Goal: Task Accomplishment & Management: Manage account settings

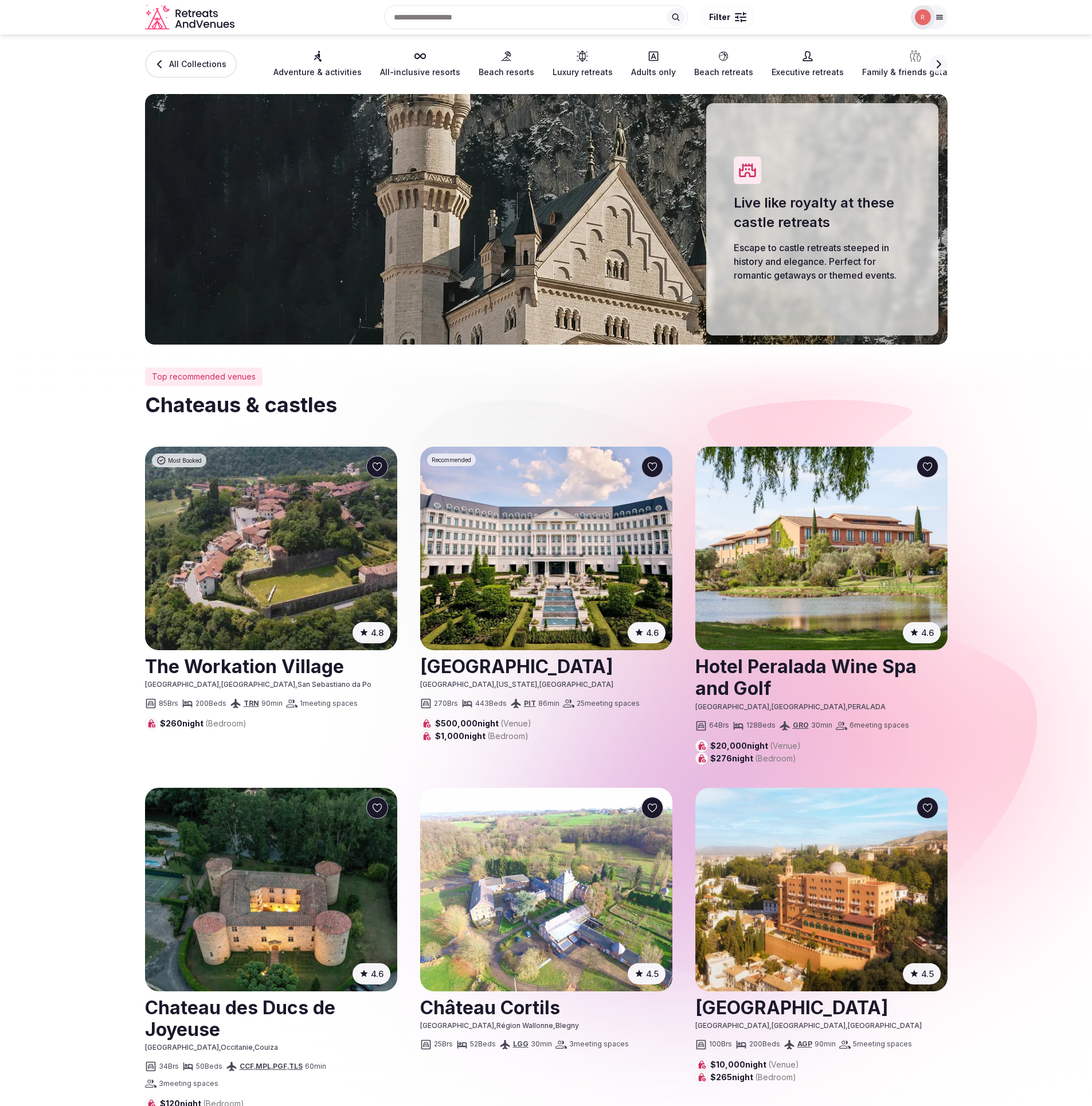
click at [99, 338] on section "All Collections Adventure & activities All-inclusive resorts Beach resorts Luxu…" at bounding box center [546, 189] width 1092 height 310
click at [316, 56] on icon at bounding box center [317, 56] width 11 height 11
click at [430, 67] on span "All-inclusive resorts" at bounding box center [420, 72] width 81 height 11
click at [510, 74] on span "Beach resorts" at bounding box center [506, 72] width 56 height 11
drag, startPoint x: 569, startPoint y: 71, endPoint x: 636, endPoint y: 64, distance: 67.4
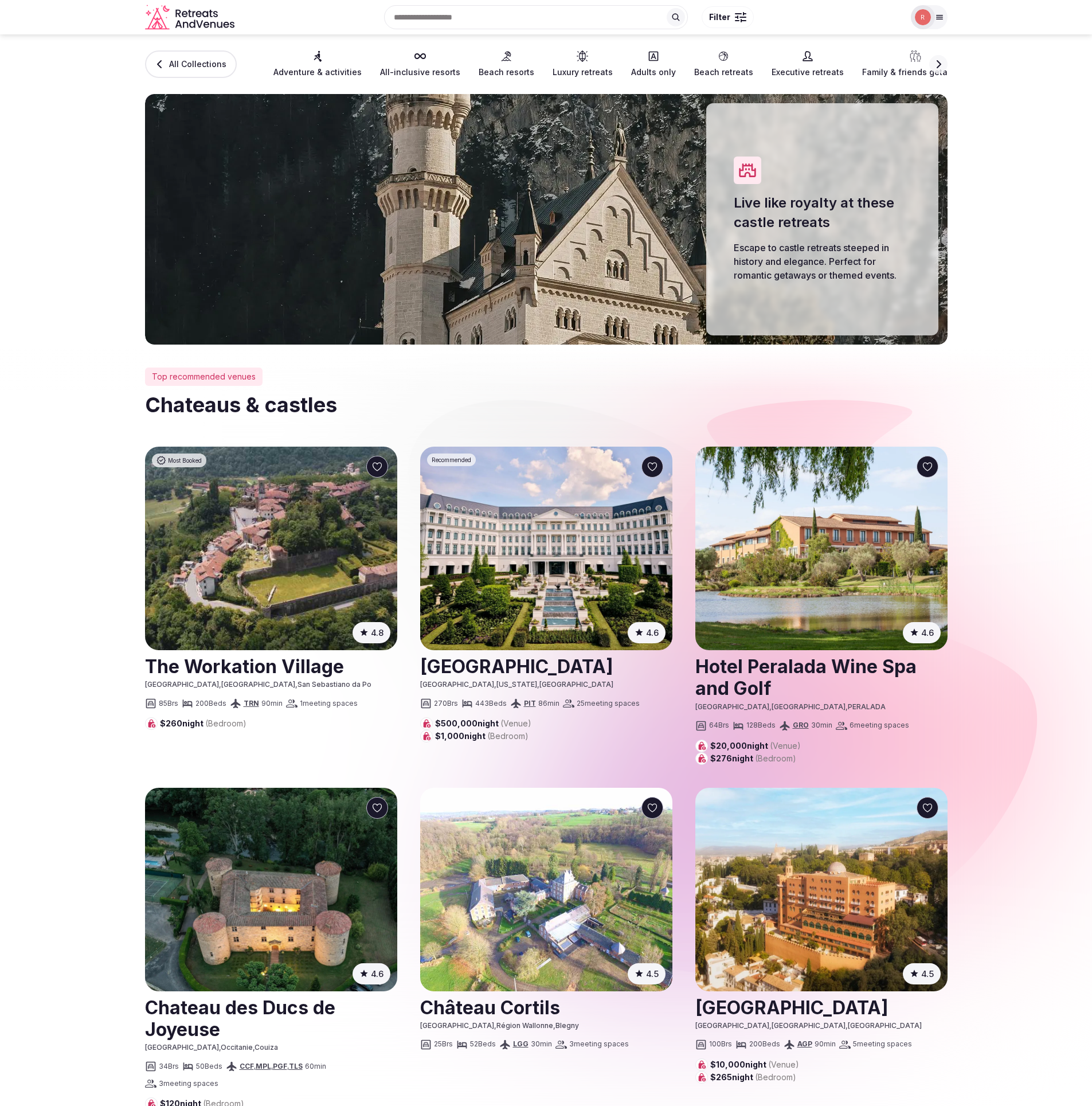
click at [570, 71] on span "Luxury retreats" at bounding box center [582, 72] width 60 height 11
click at [649, 60] on icon at bounding box center [653, 56] width 10 height 10
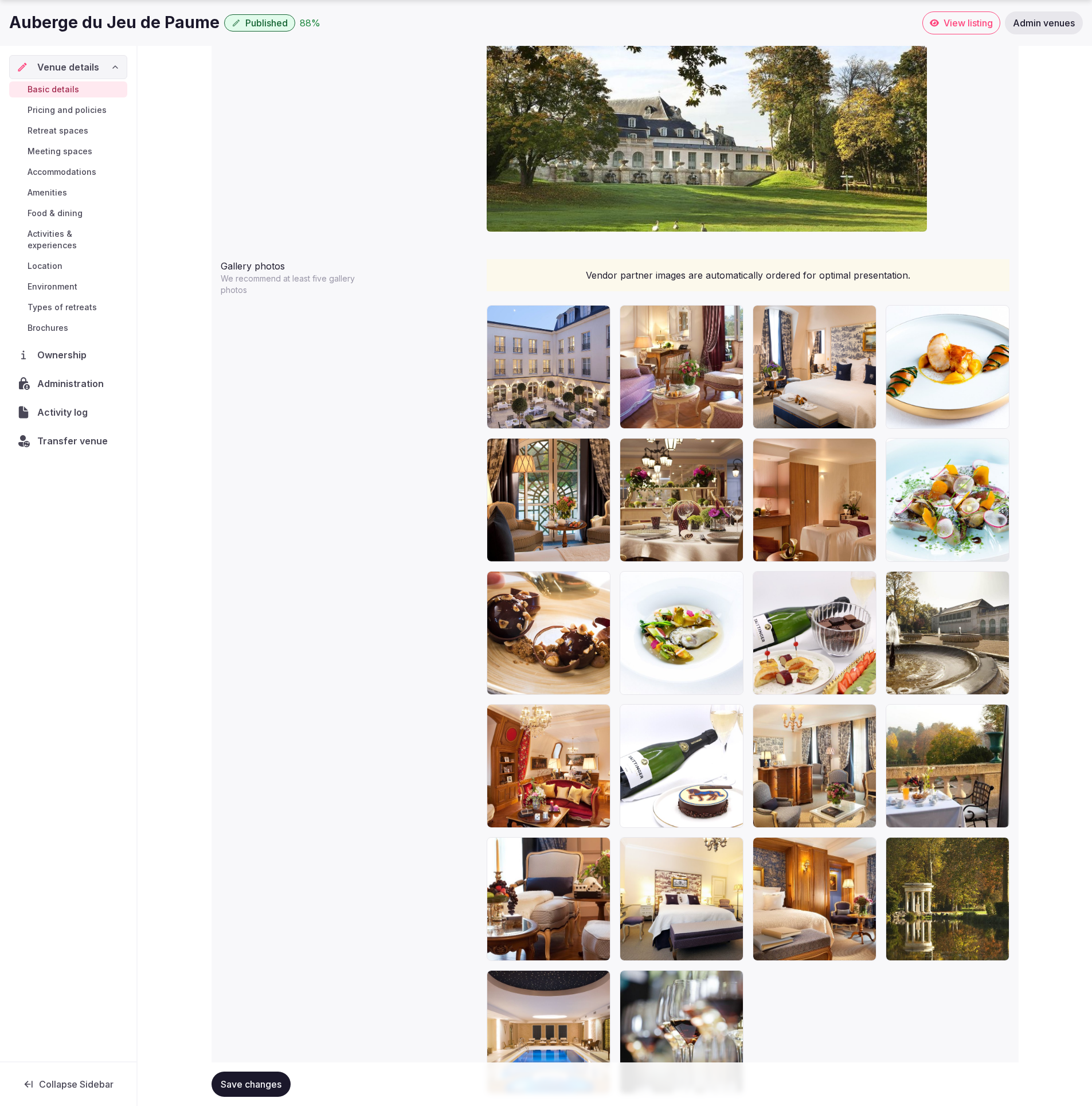
click at [1070, 258] on div "**********" at bounding box center [615, 44] width 955 height 2268
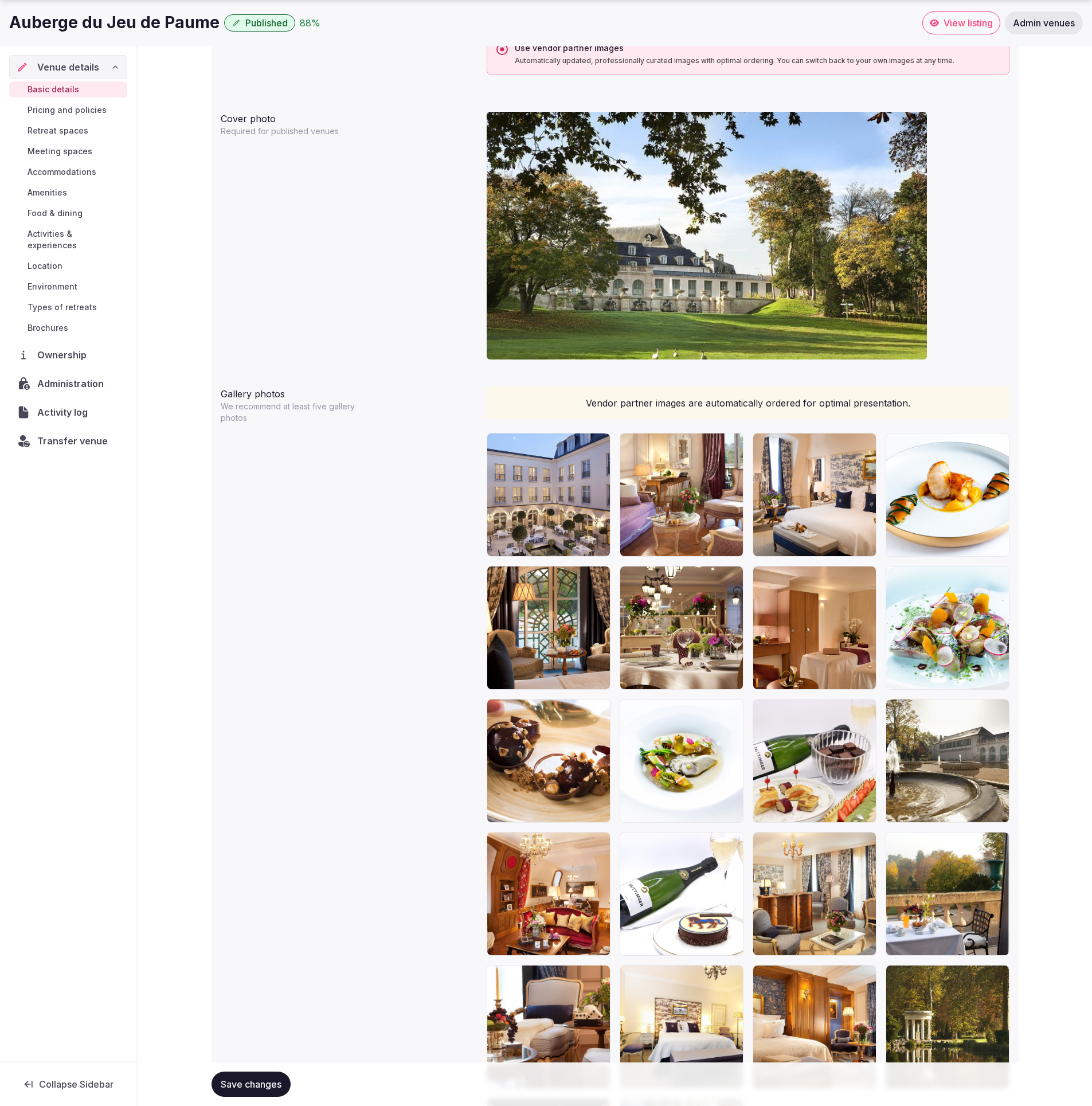
scroll to position [1076, 0]
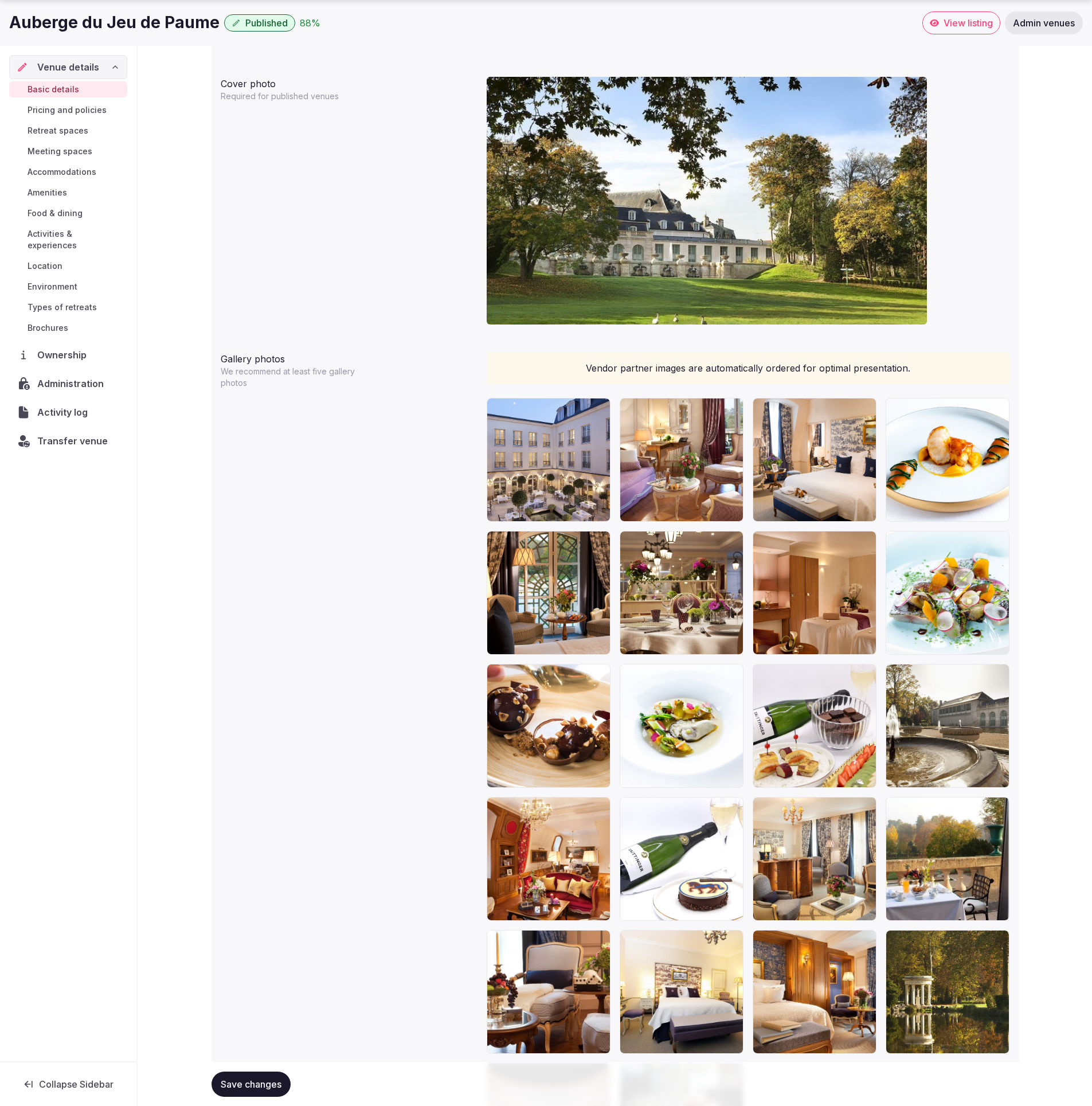
drag, startPoint x: 1049, startPoint y: 485, endPoint x: 1065, endPoint y: 504, distance: 24.8
click at [1051, 486] on div "**********" at bounding box center [615, 138] width 955 height 2268
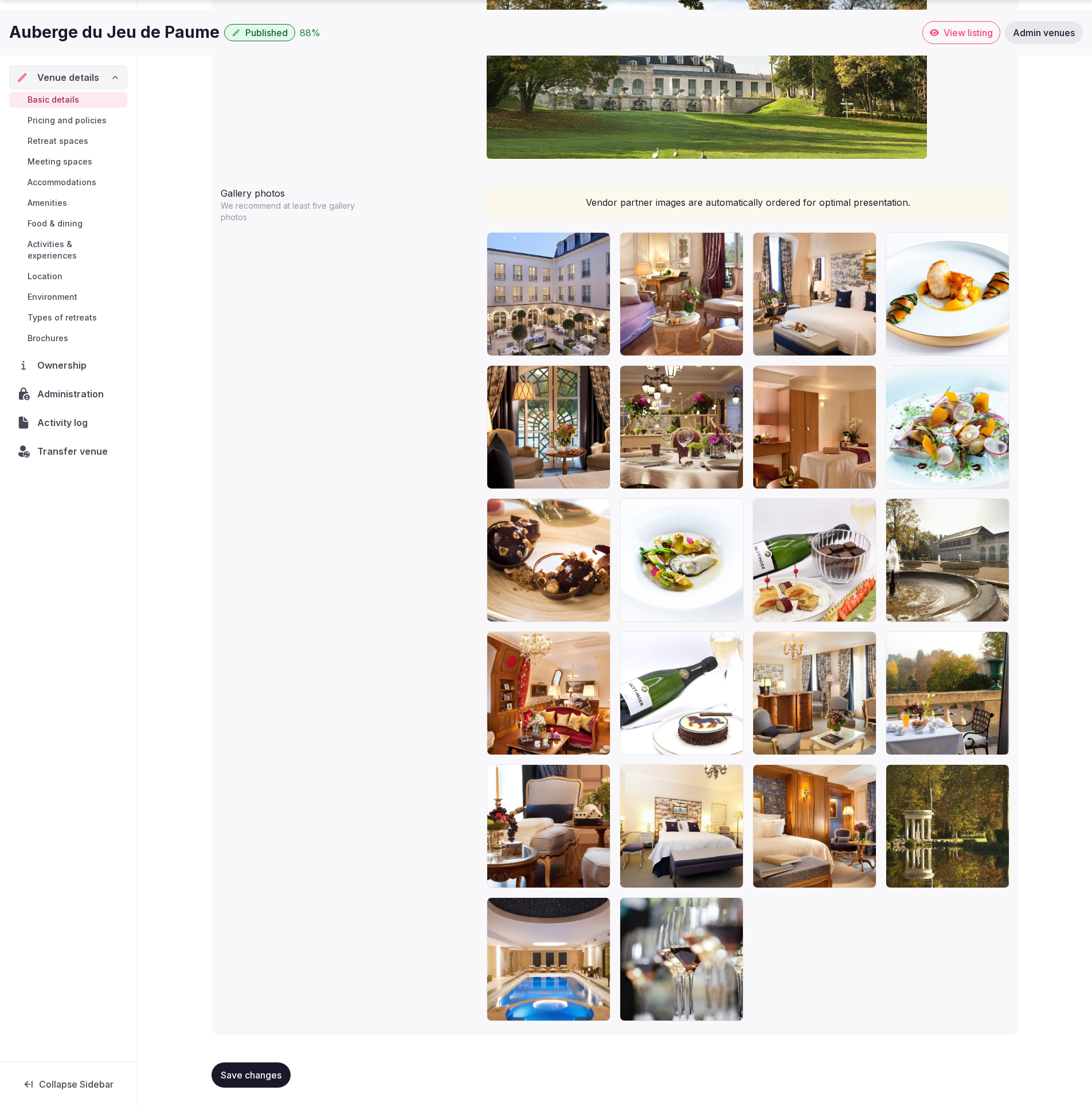
scroll to position [1242, 0]
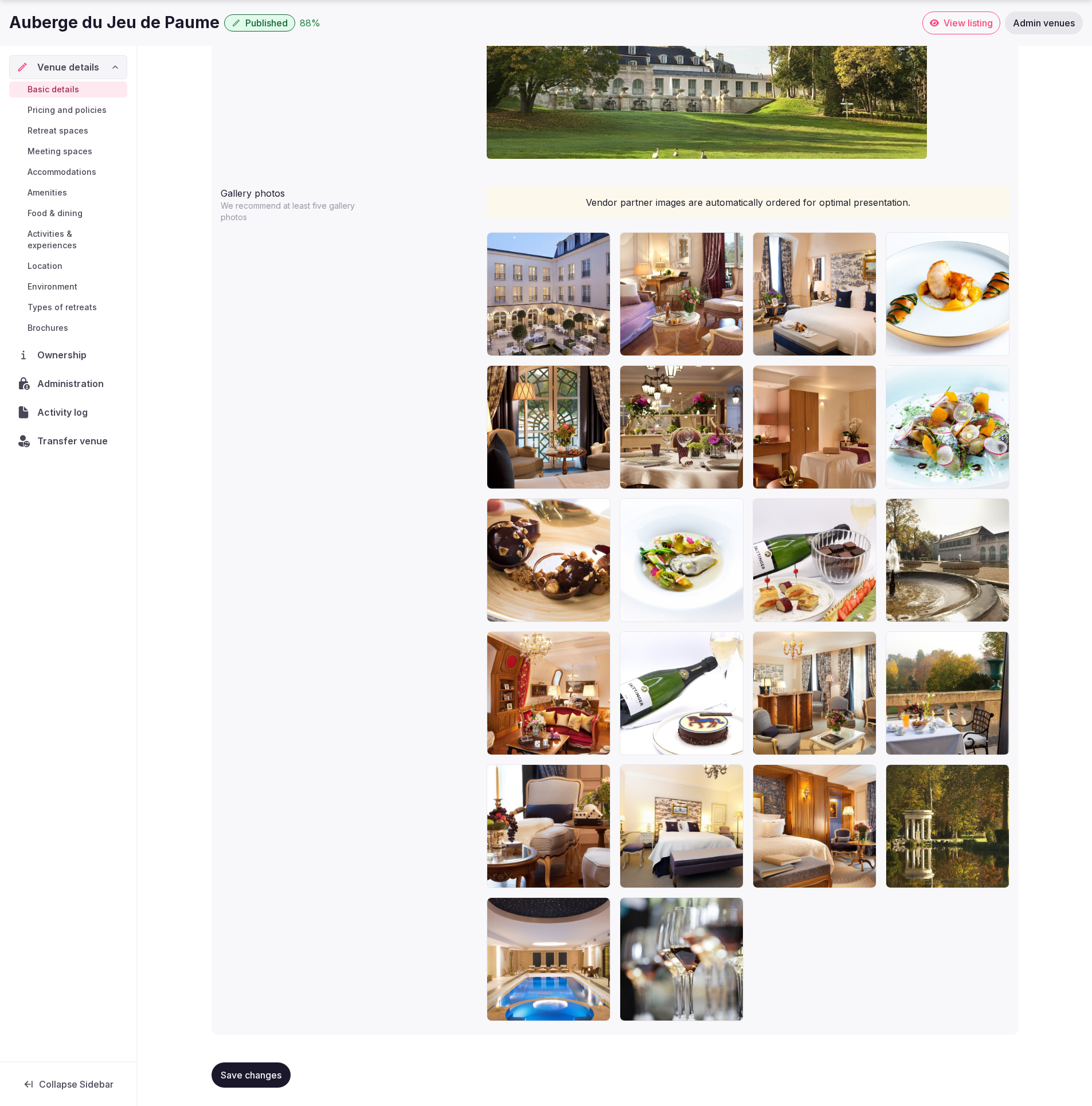
click at [51, 171] on span "Accommodations" at bounding box center [62, 172] width 68 height 11
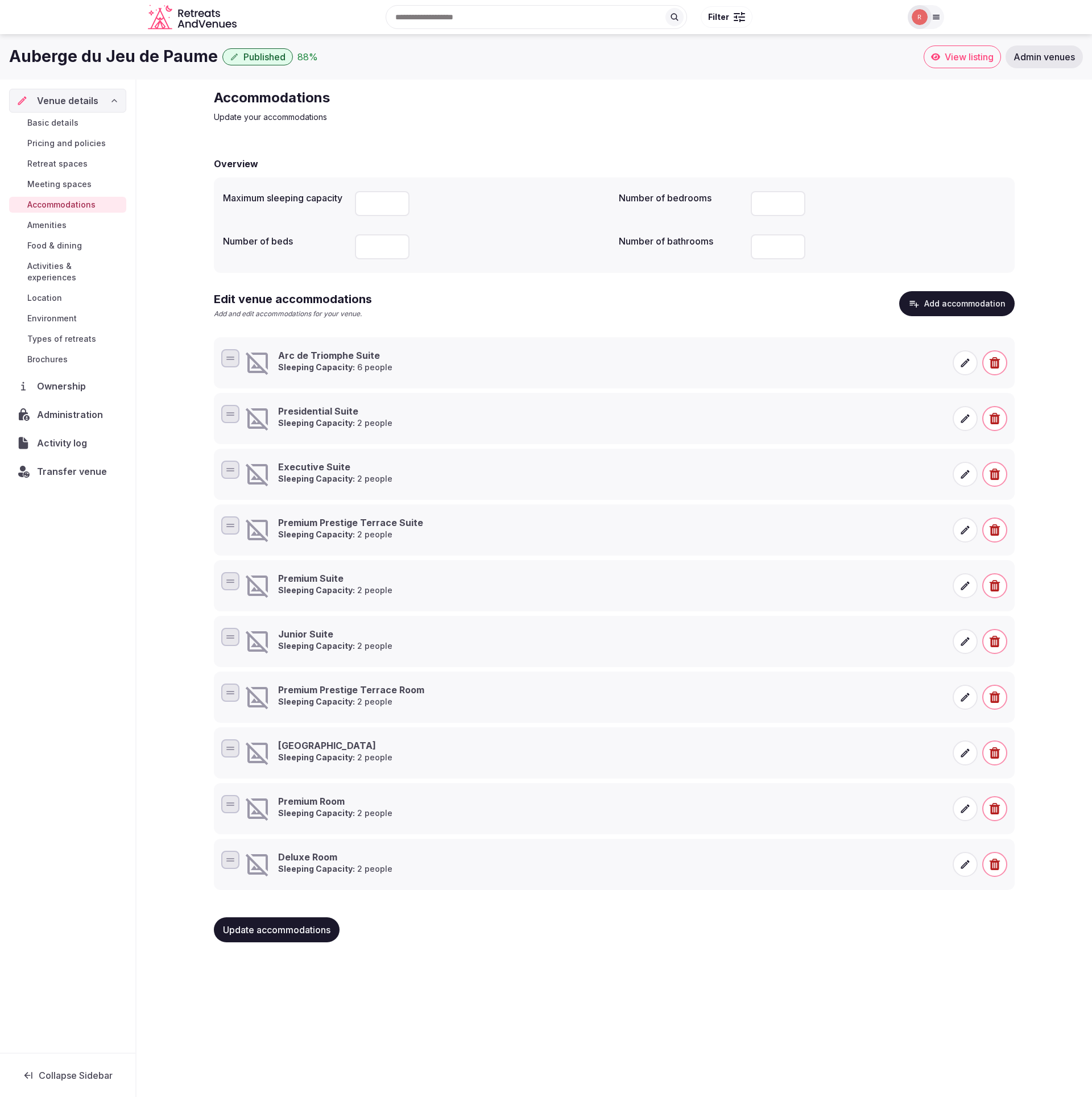
click at [260, 364] on icon at bounding box center [258, 363] width 28 height 28
click at [956, 361] on span at bounding box center [964, 363] width 25 height 25
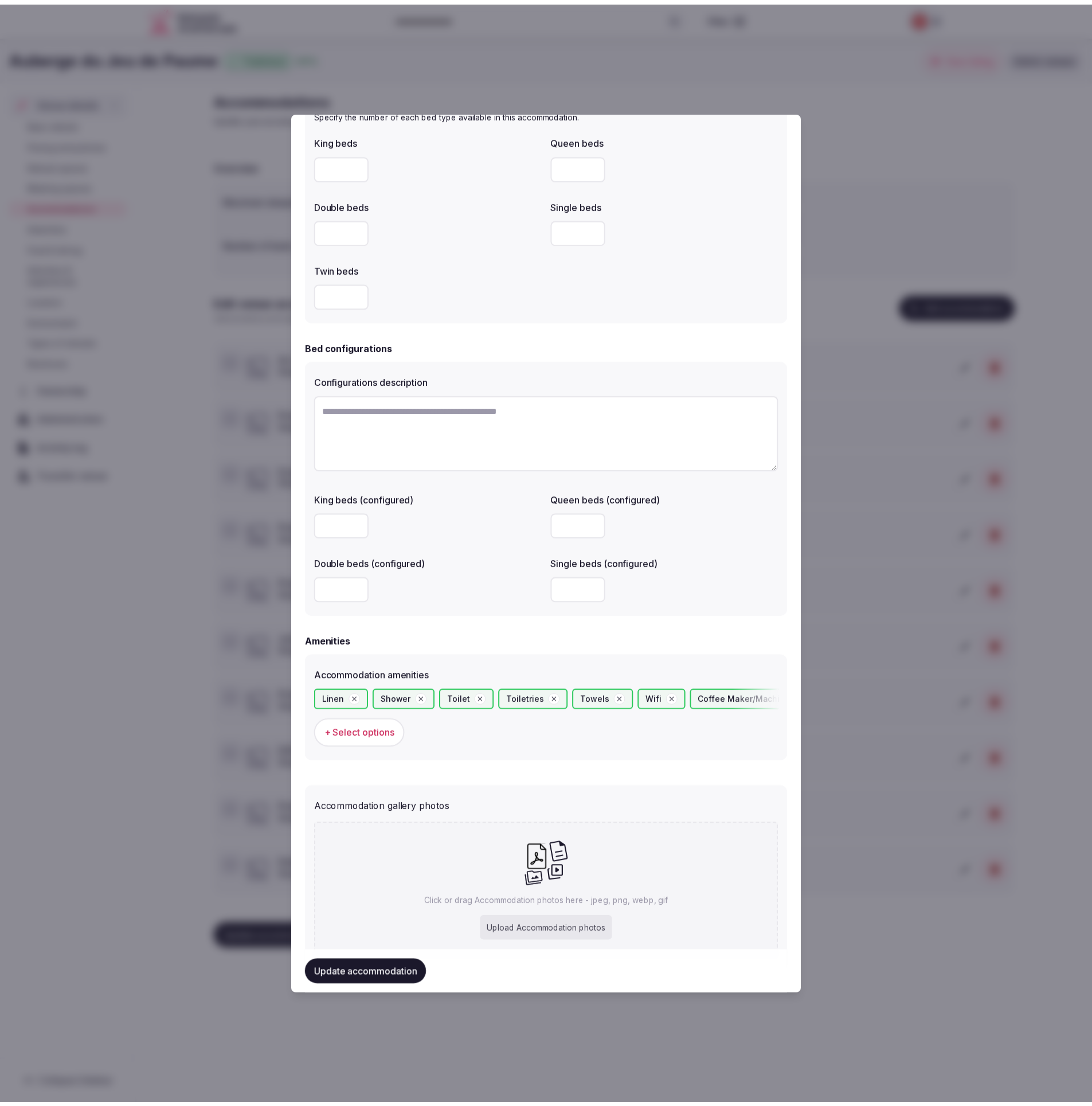
scroll to position [639, 0]
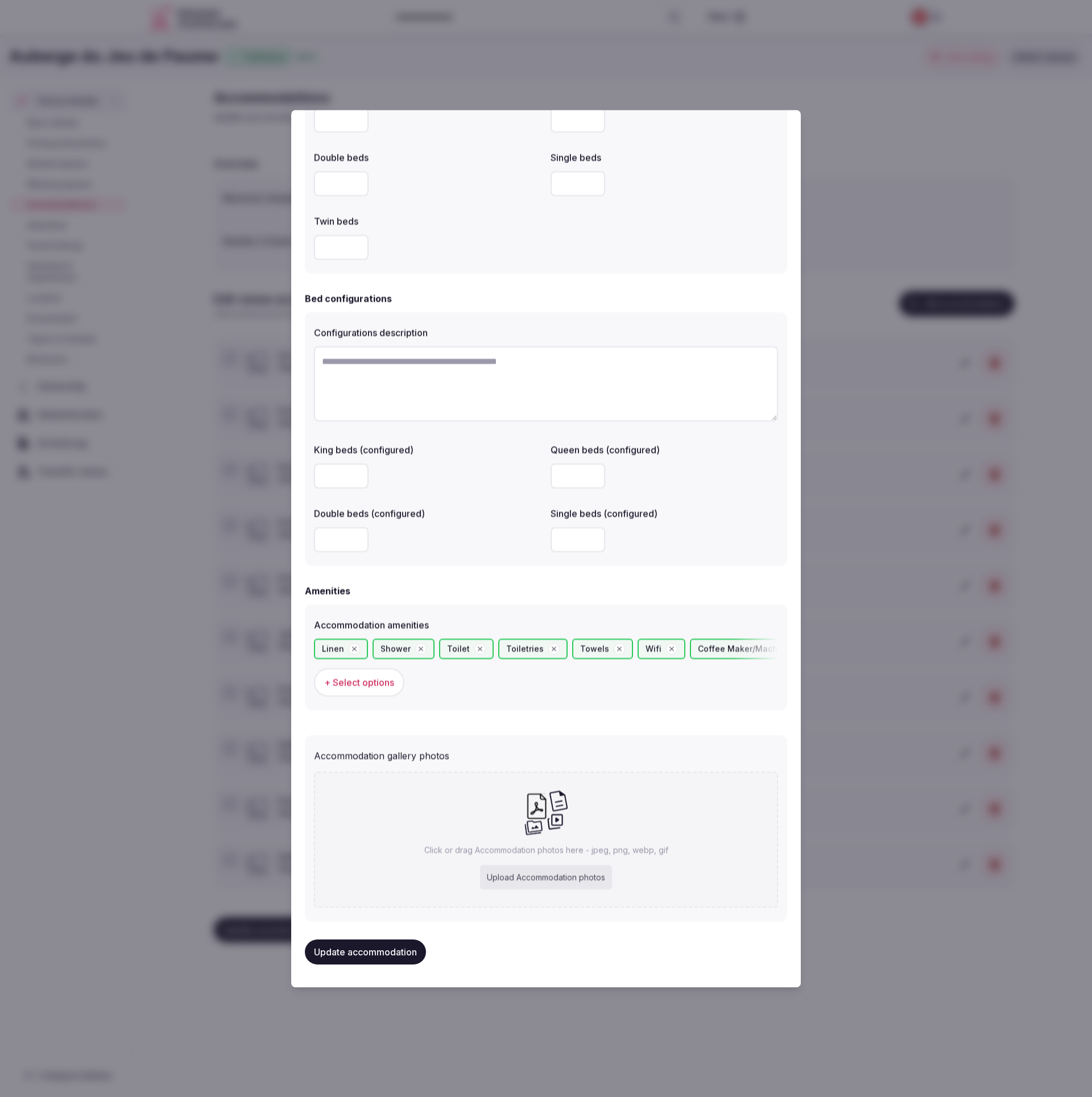
click at [998, 203] on div at bounding box center [546, 548] width 1092 height 1097
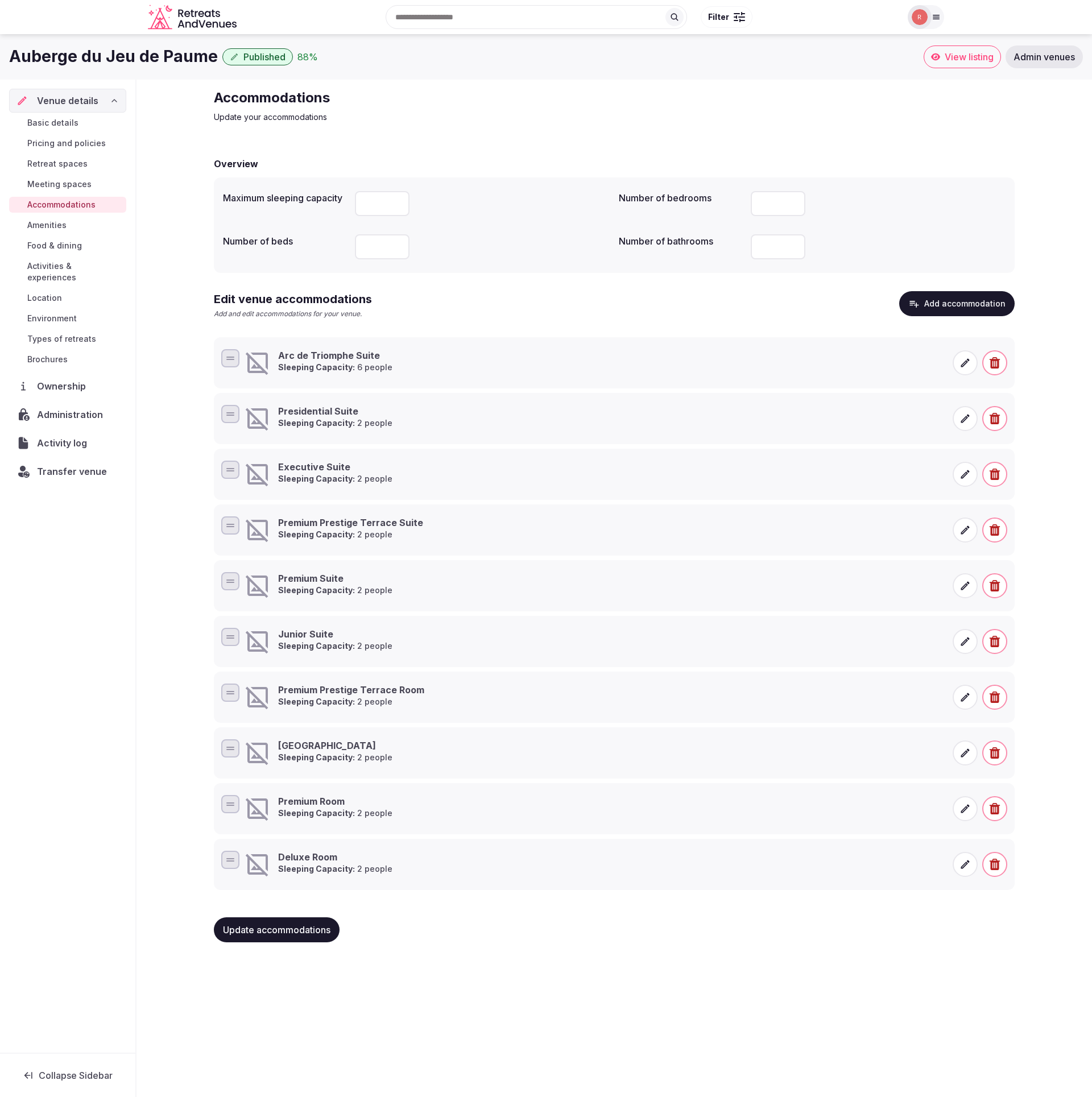
click at [173, 249] on div "Accommodations Update your accommodations Overview Maximum sleeping capacity Nu…" at bounding box center [614, 521] width 955 height 881
click at [51, 124] on span "Basic details" at bounding box center [53, 123] width 51 height 11
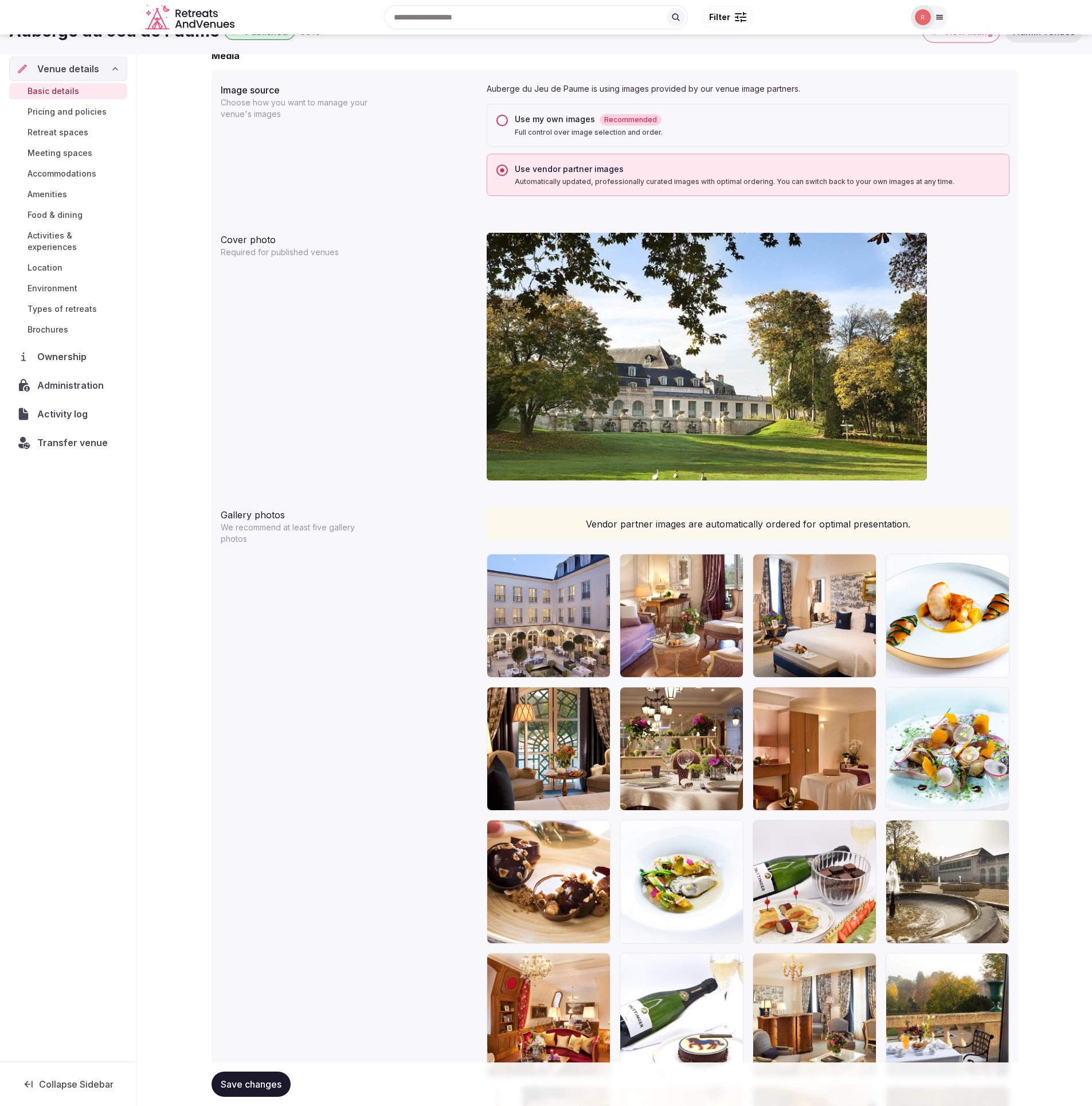
scroll to position [837, 0]
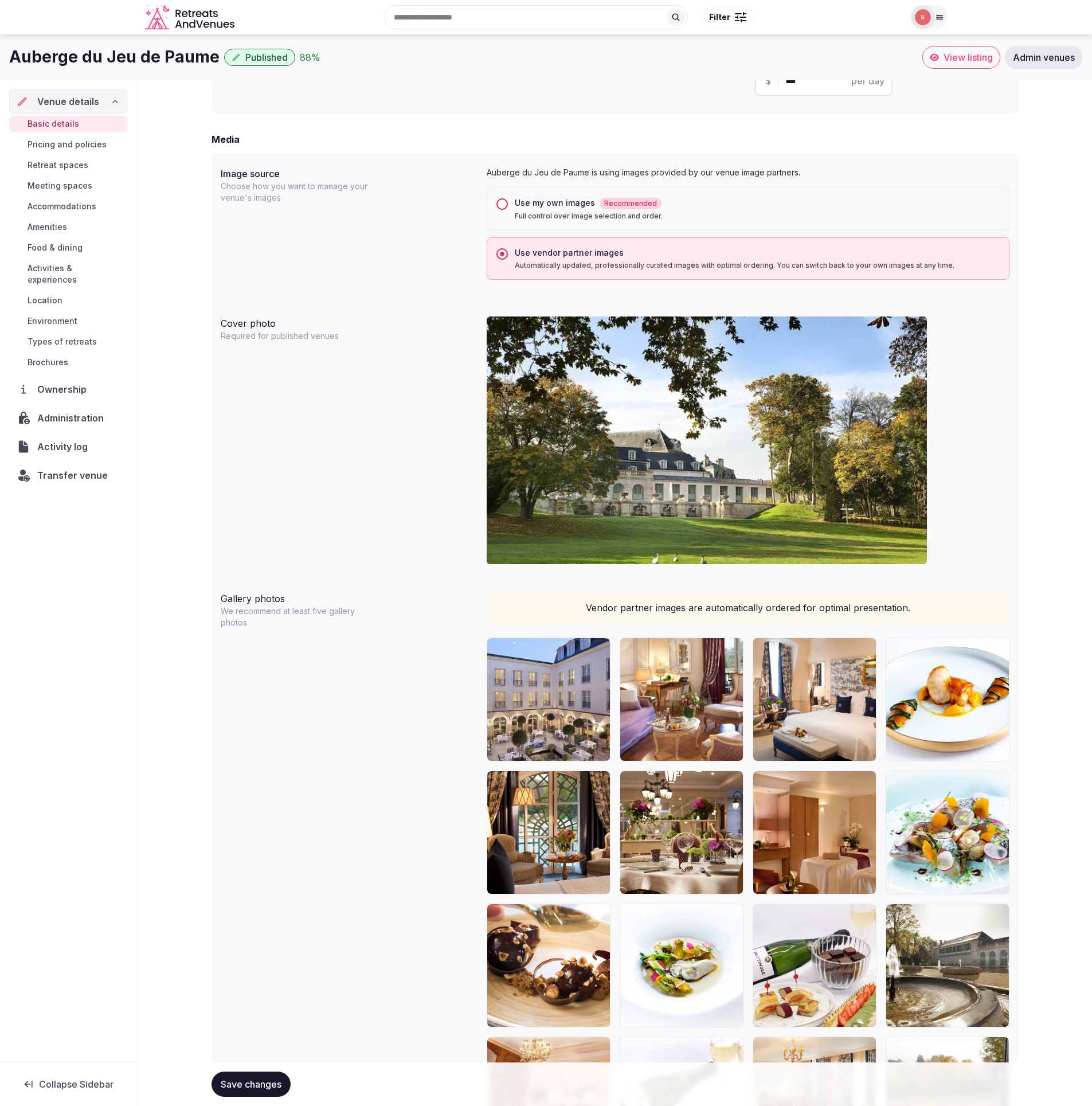
click at [701, 208] on div "Use my own images Recommended" at bounding box center [757, 203] width 485 height 12
click at [508, 208] on button "Use my own images Recommended Full control over image selection and order." at bounding box center [503, 204] width 11 height 11
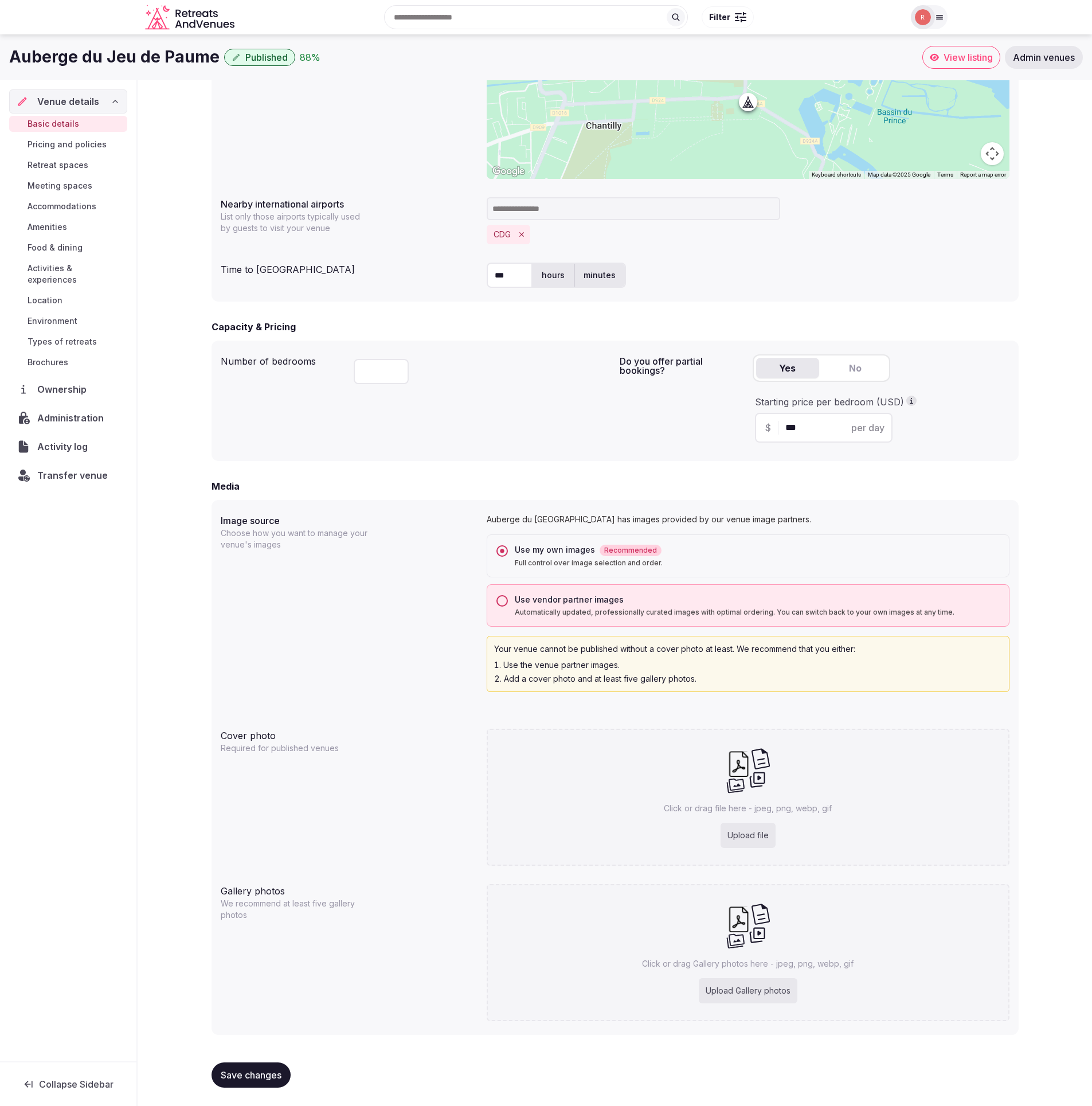
scroll to position [490, 0]
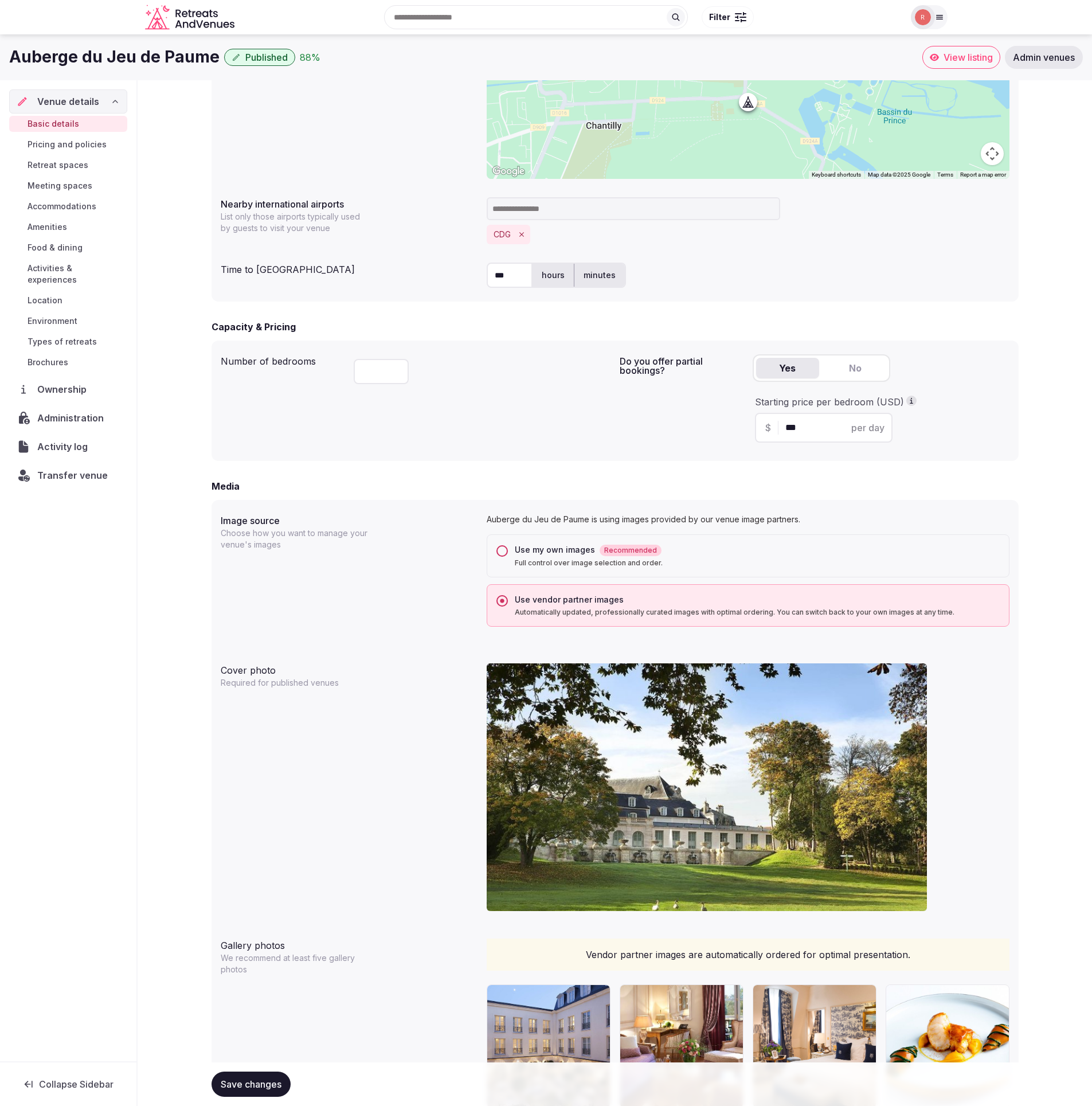
click at [168, 738] on div "**********" at bounding box center [615, 725] width 955 height 2268
click at [836, 396] on div "Starting price per bedroom (USD)" at bounding box center [881, 403] width 253 height 13
click at [838, 396] on div "Starting price per bedroom (USD)" at bounding box center [881, 403] width 253 height 13
drag, startPoint x: 838, startPoint y: 396, endPoint x: 840, endPoint y: 402, distance: 6.3
click at [839, 396] on div "Starting price per bedroom (USD)" at bounding box center [881, 403] width 253 height 13
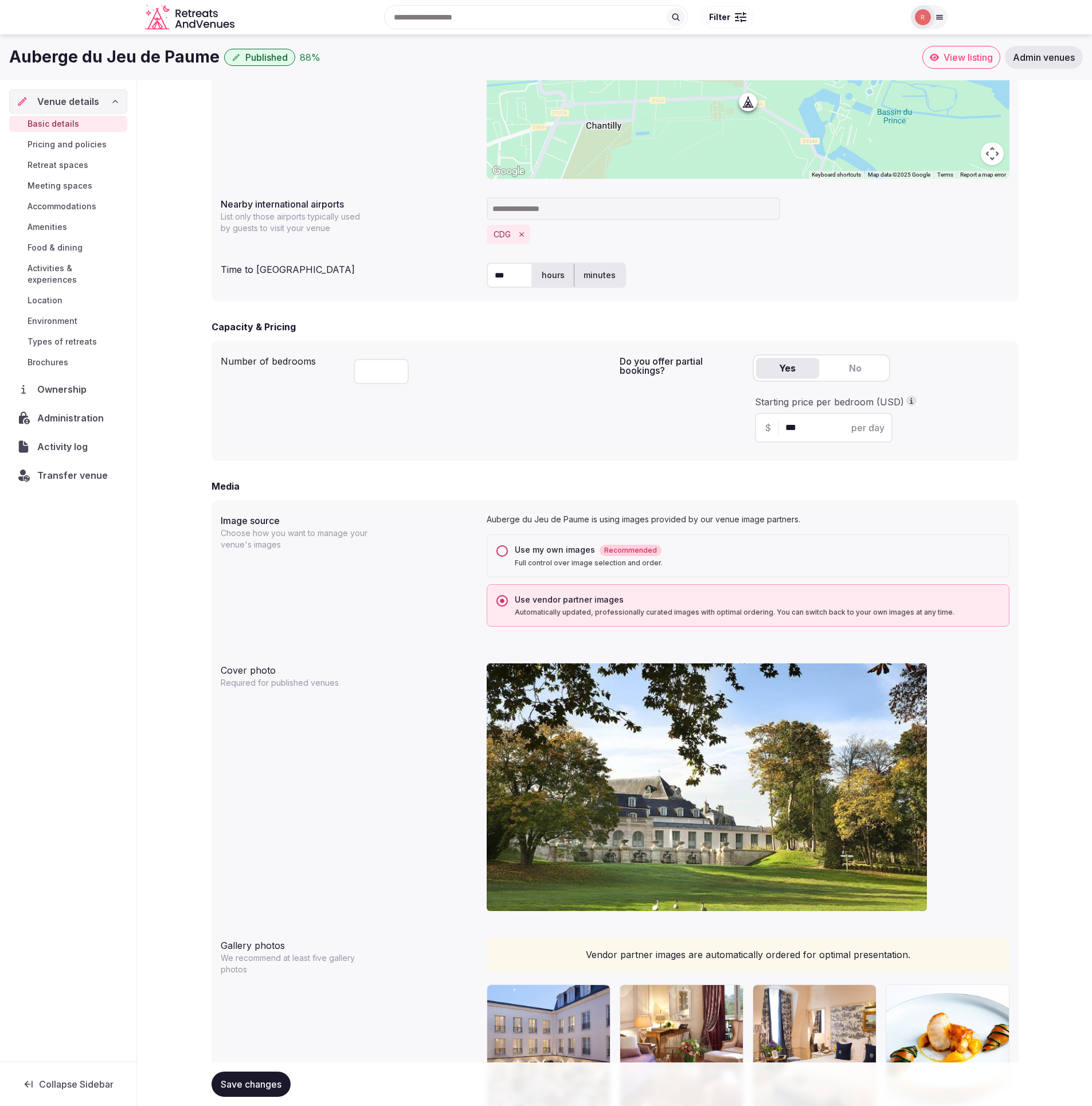
click at [839, 404] on div "Starting price per bedroom (USD)" at bounding box center [881, 403] width 253 height 13
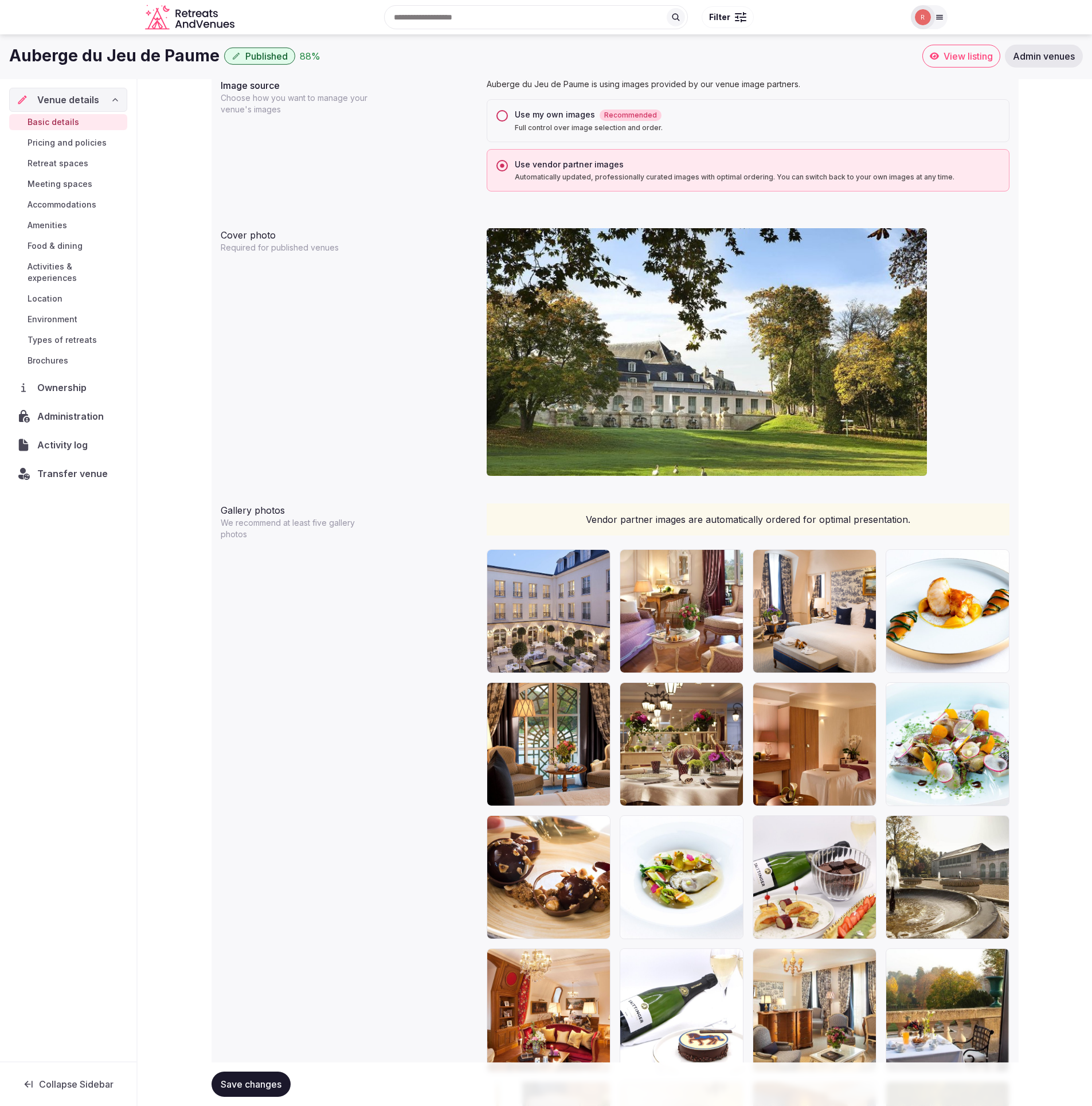
scroll to position [744, 0]
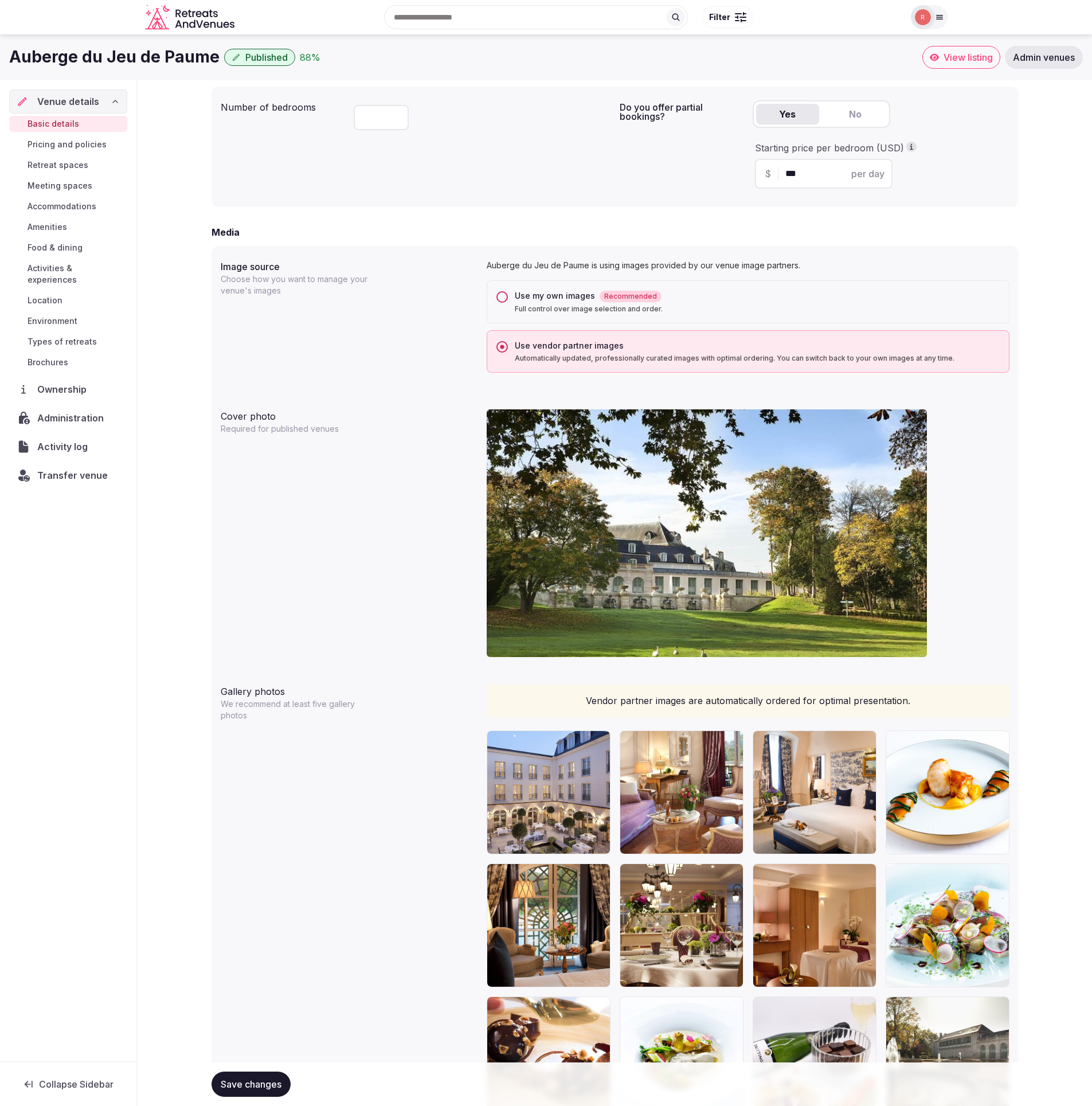
click at [544, 299] on div "Use my own images Recommended" at bounding box center [757, 296] width 485 height 12
click at [508, 299] on button "Use my own images Recommended Full control over image selection and order." at bounding box center [503, 297] width 11 height 11
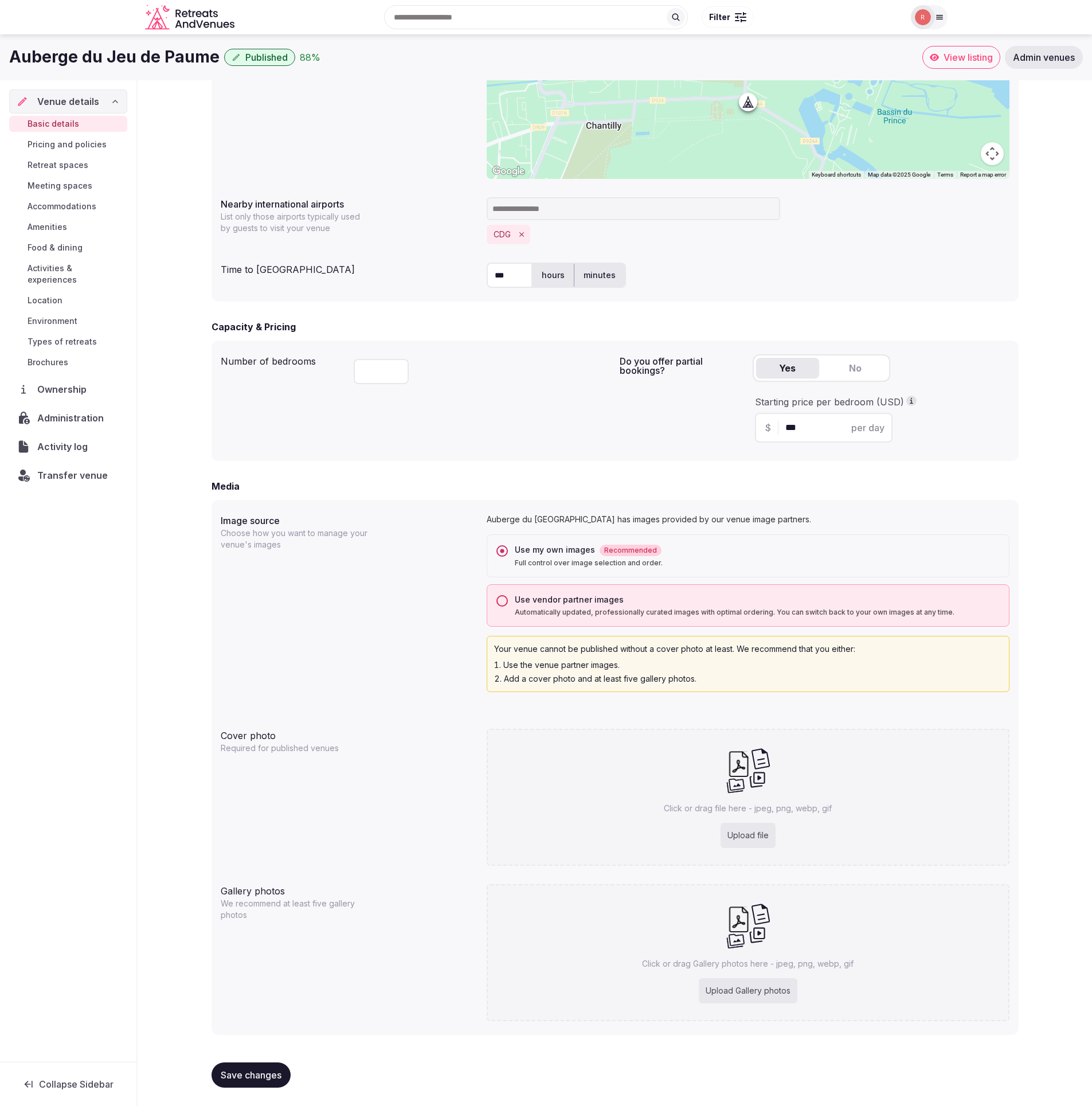
click at [536, 608] on p "Automatically updated, professionally curated images with optimal ordering. You…" at bounding box center [757, 613] width 485 height 9
click at [508, 607] on button "Use vendor partner images Automatically updated, professionally curated images …" at bounding box center [503, 601] width 11 height 11
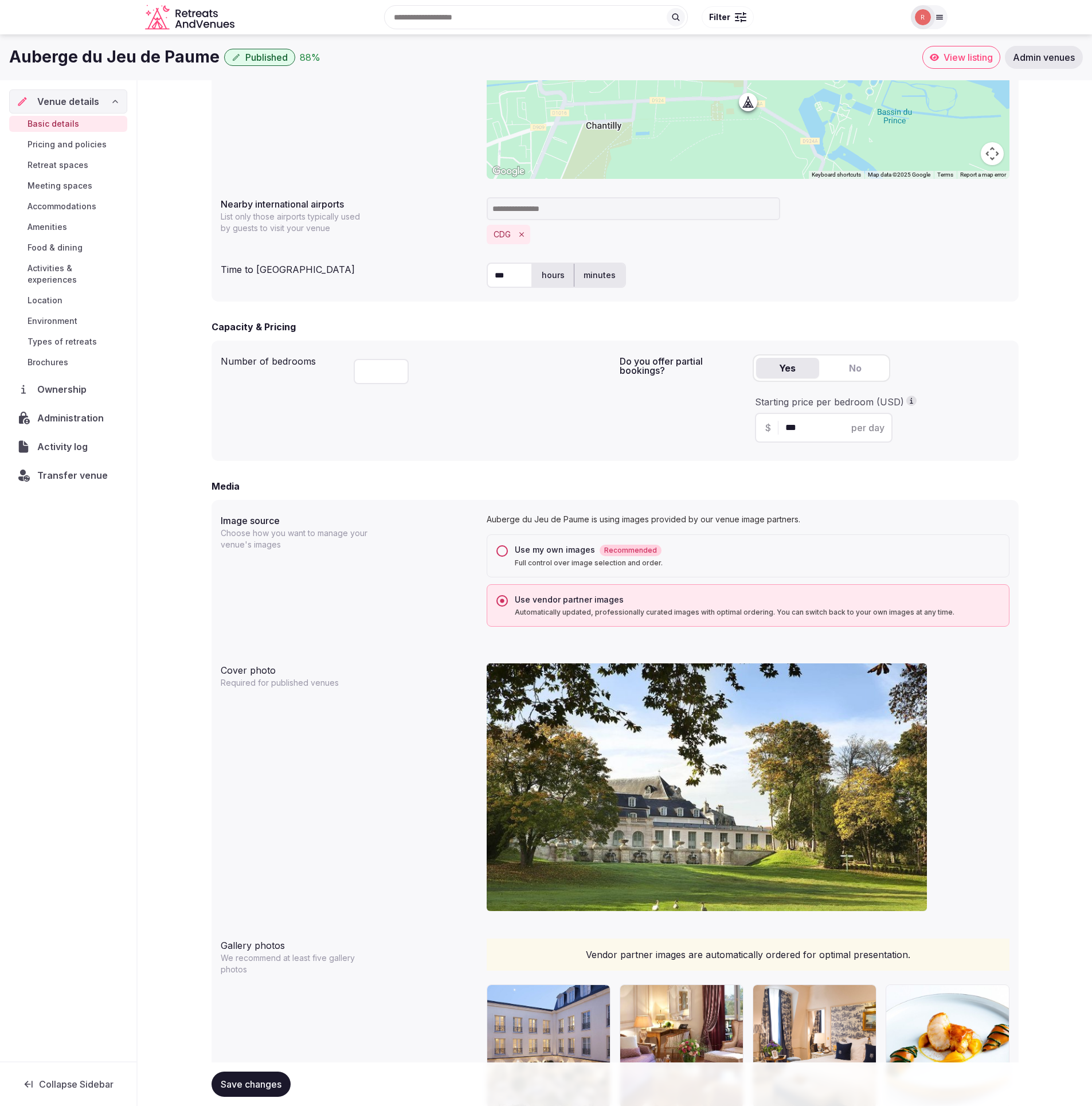
click at [196, 557] on div "**********" at bounding box center [615, 725] width 955 height 2268
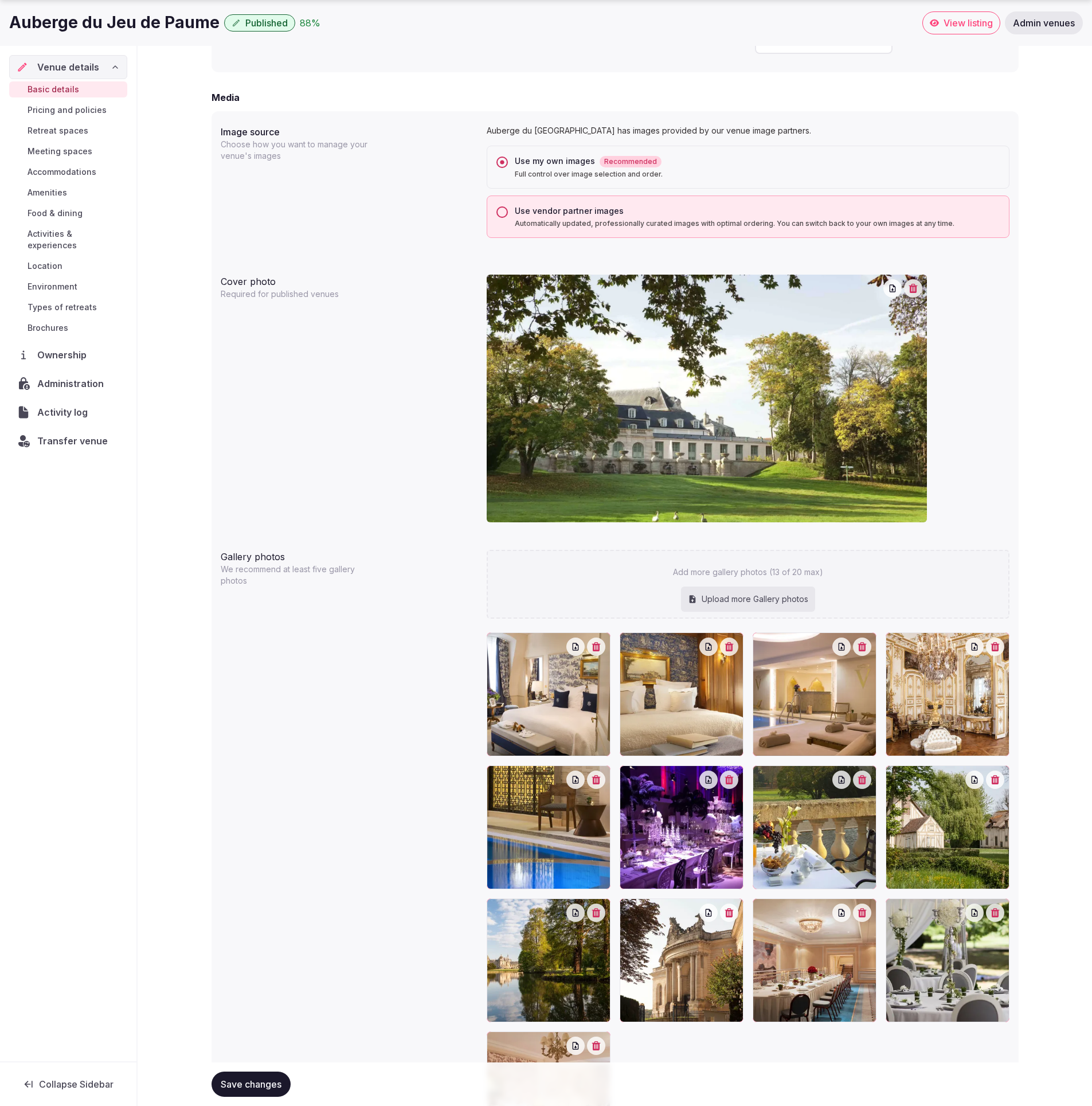
scroll to position [880, 0]
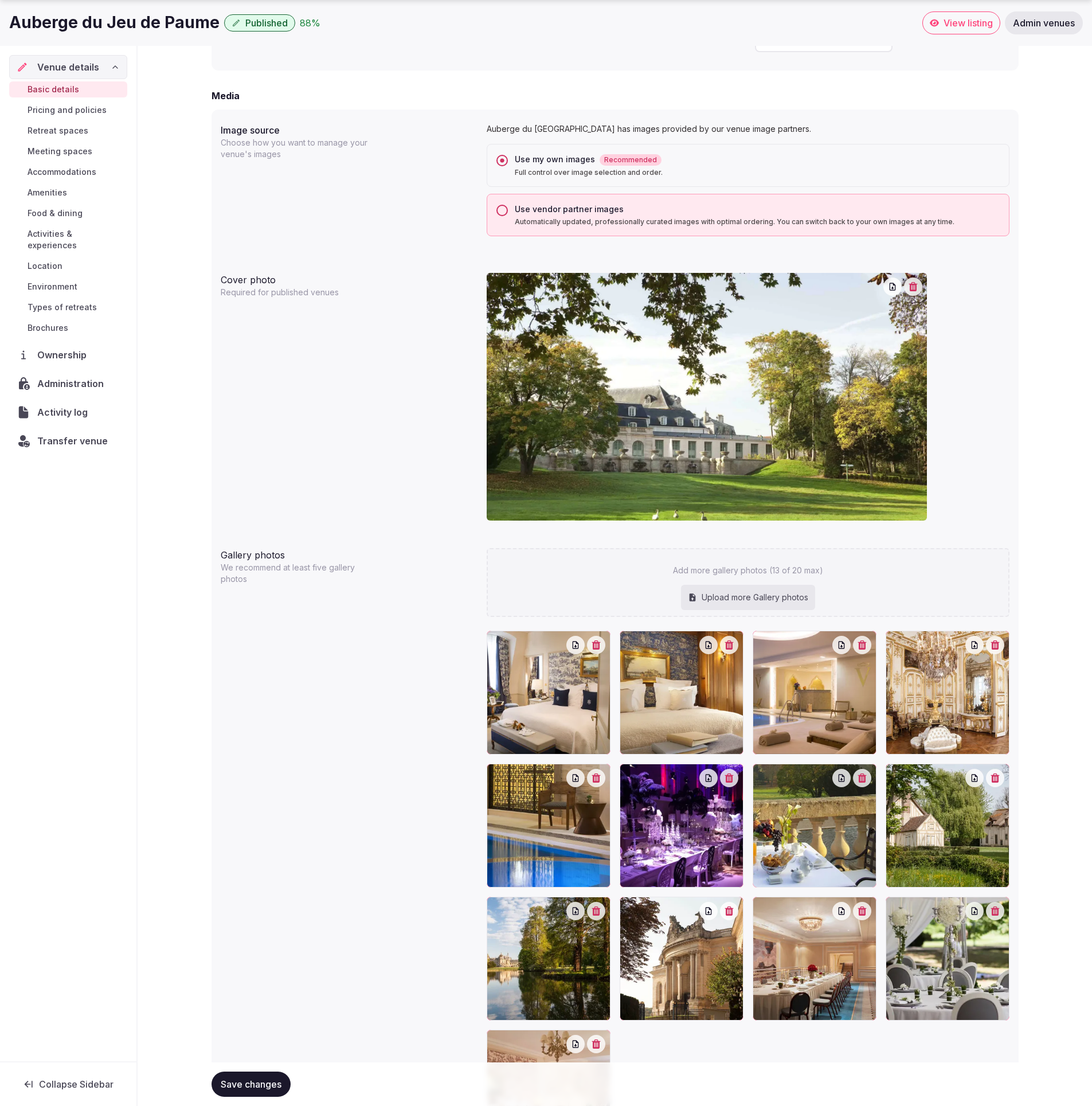
click at [1029, 492] on div "**********" at bounding box center [615, 219] width 955 height 2039
click at [1056, 500] on div "**********" at bounding box center [615, 219] width 955 height 2039
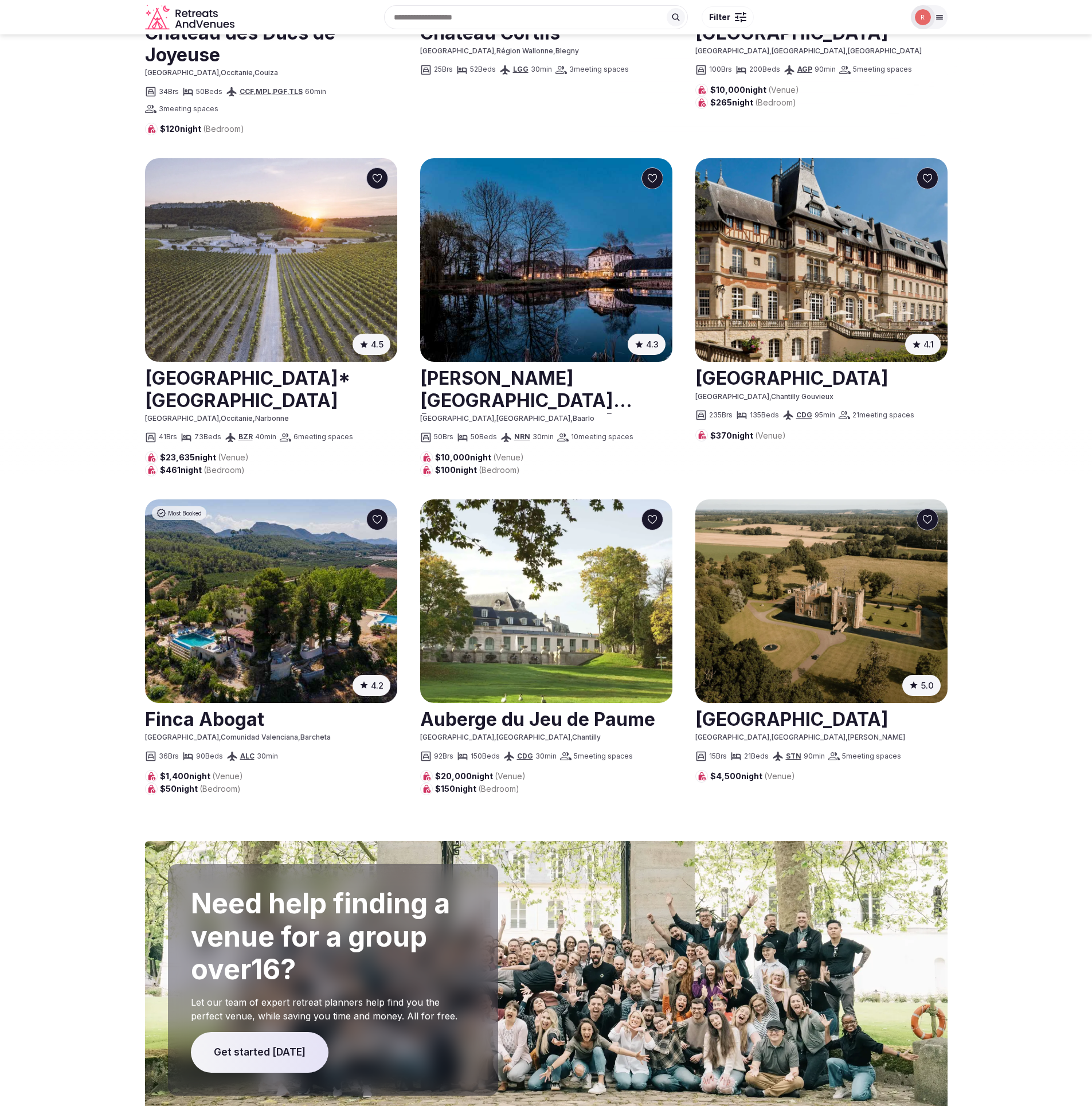
scroll to position [974, 0]
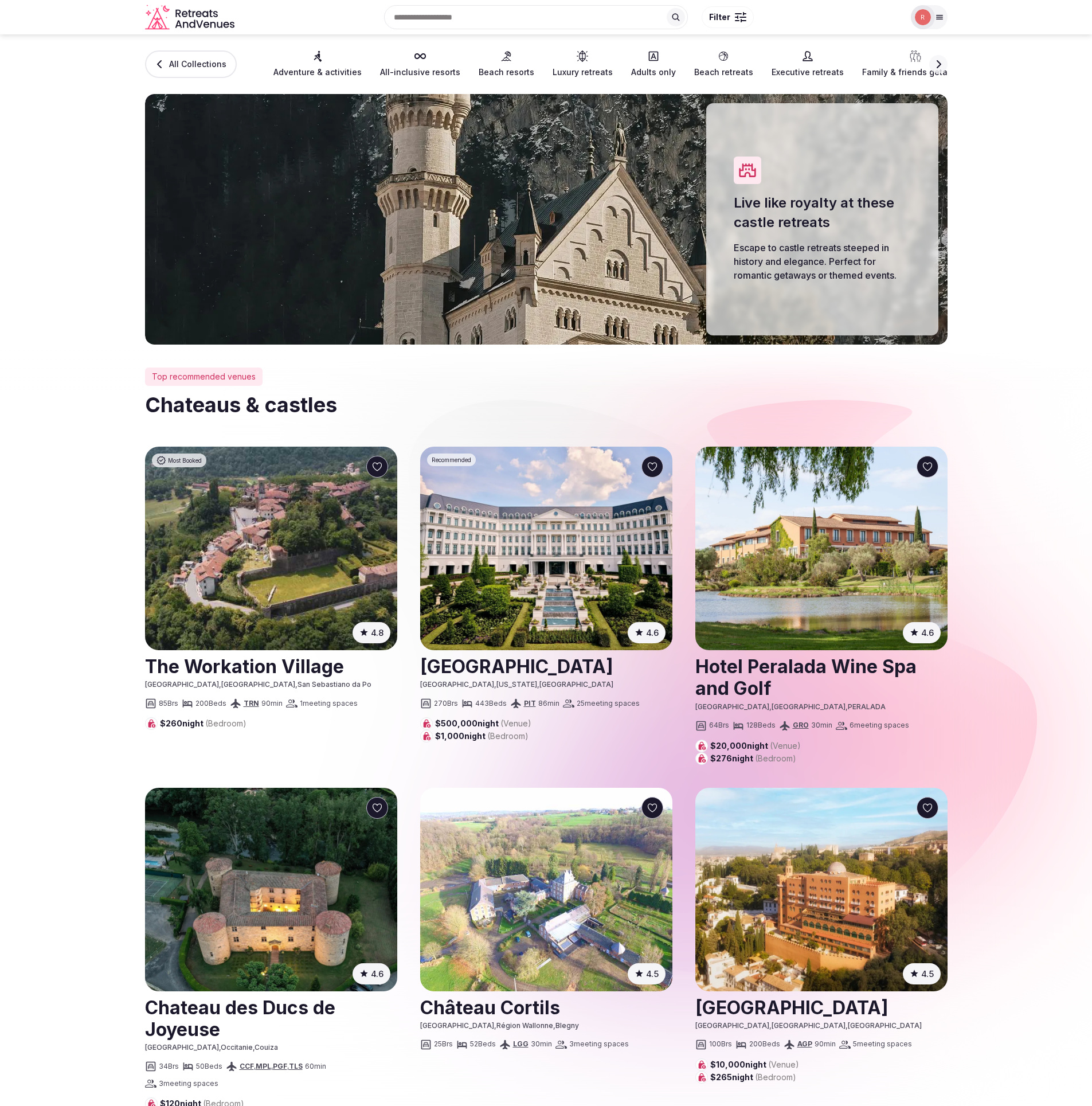
click at [736, 407] on h2 "Chateaus & castles" at bounding box center [547, 404] width 803 height 29
click at [478, 399] on h2 "Chateaus & castles" at bounding box center [547, 404] width 803 height 29
click at [484, 380] on div "Top recommended venues Chateaus & castles 4.8 ( 198 ) Most Booked The Workation…" at bounding box center [547, 1069] width 803 height 1403
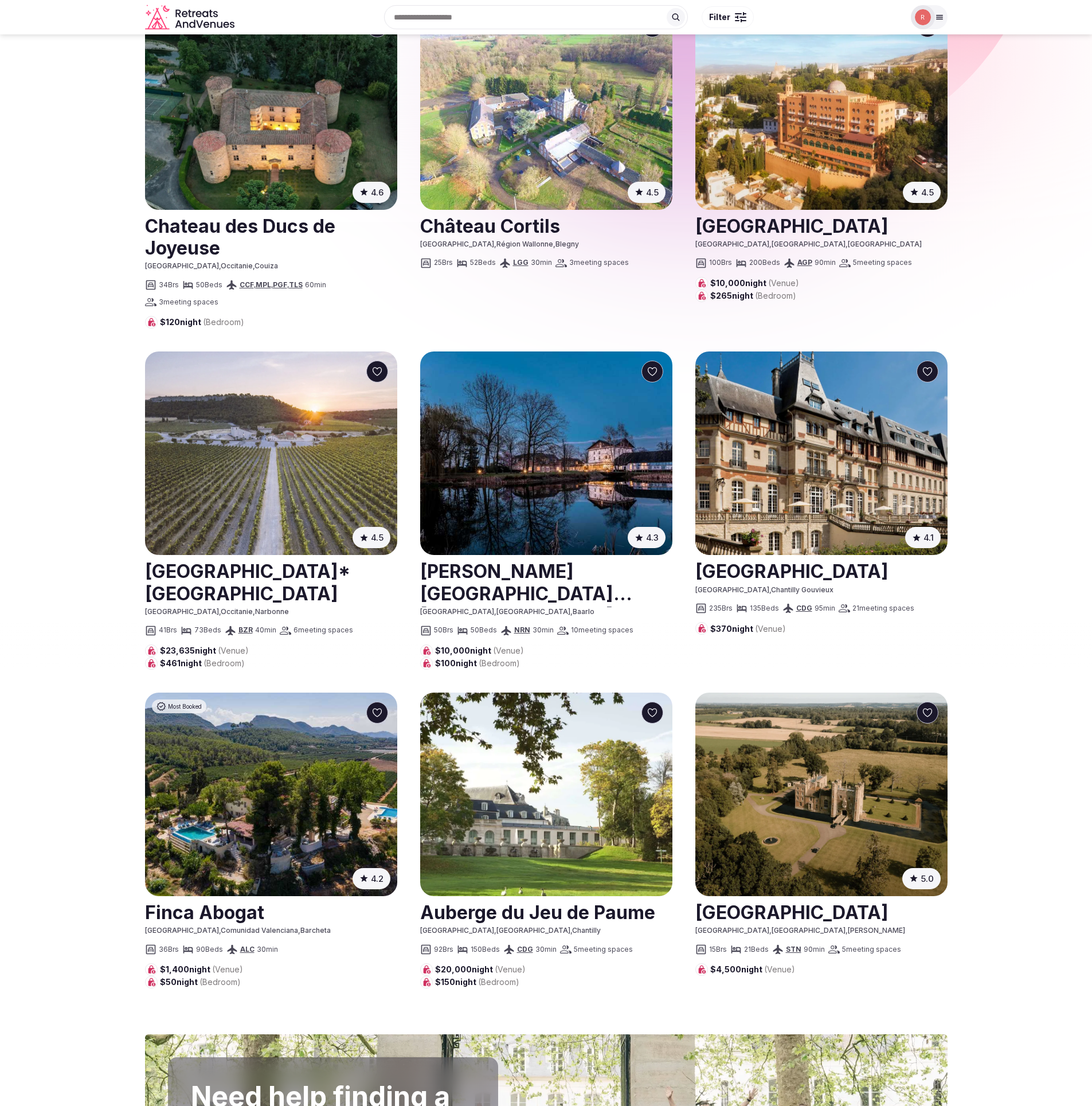
scroll to position [643, 0]
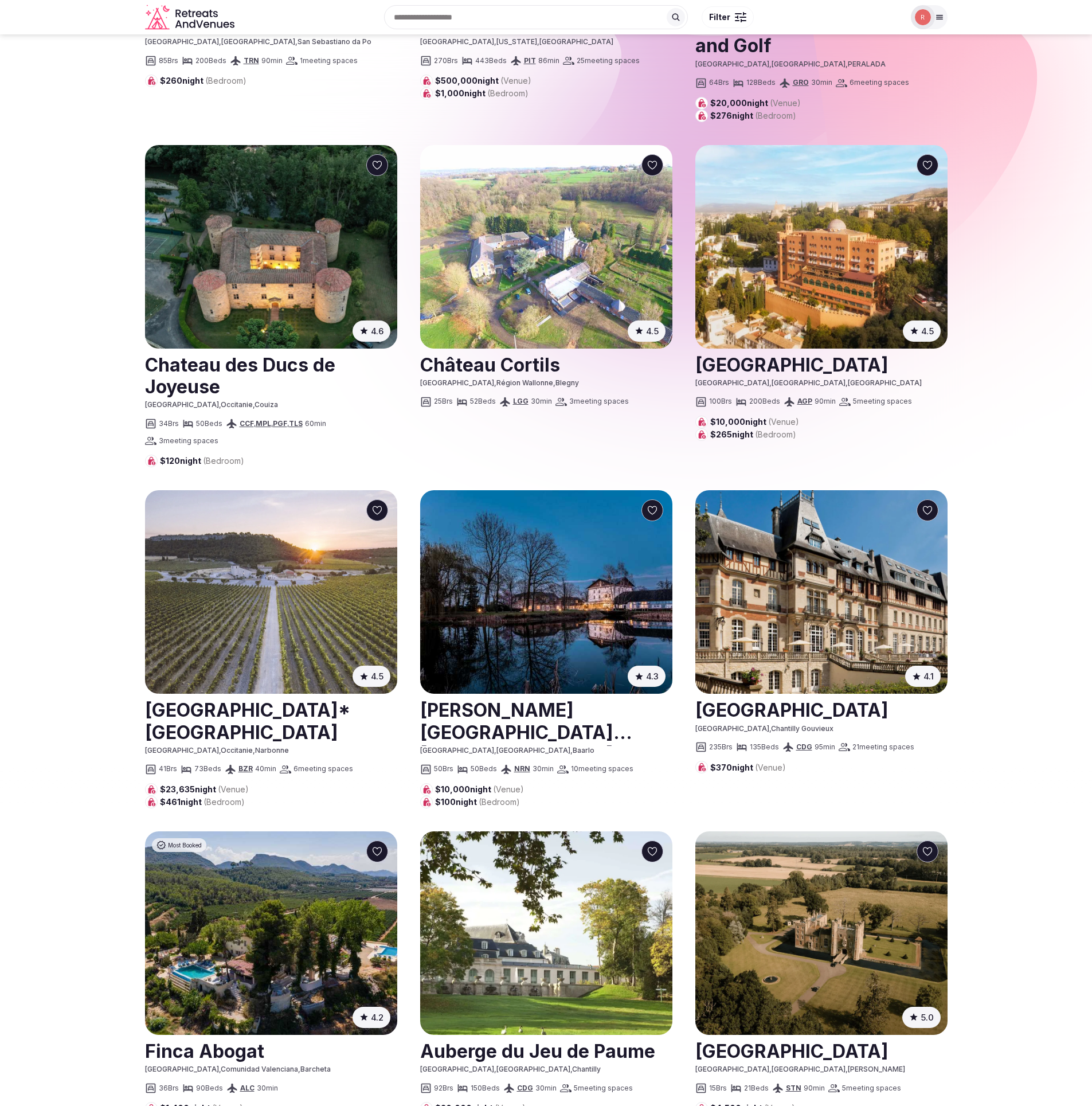
click at [1047, 430] on section "Top recommended venues Chateaus & castles 4.8 ( 198 ) Most Booked The Workation…" at bounding box center [546, 415] width 1092 height 1426
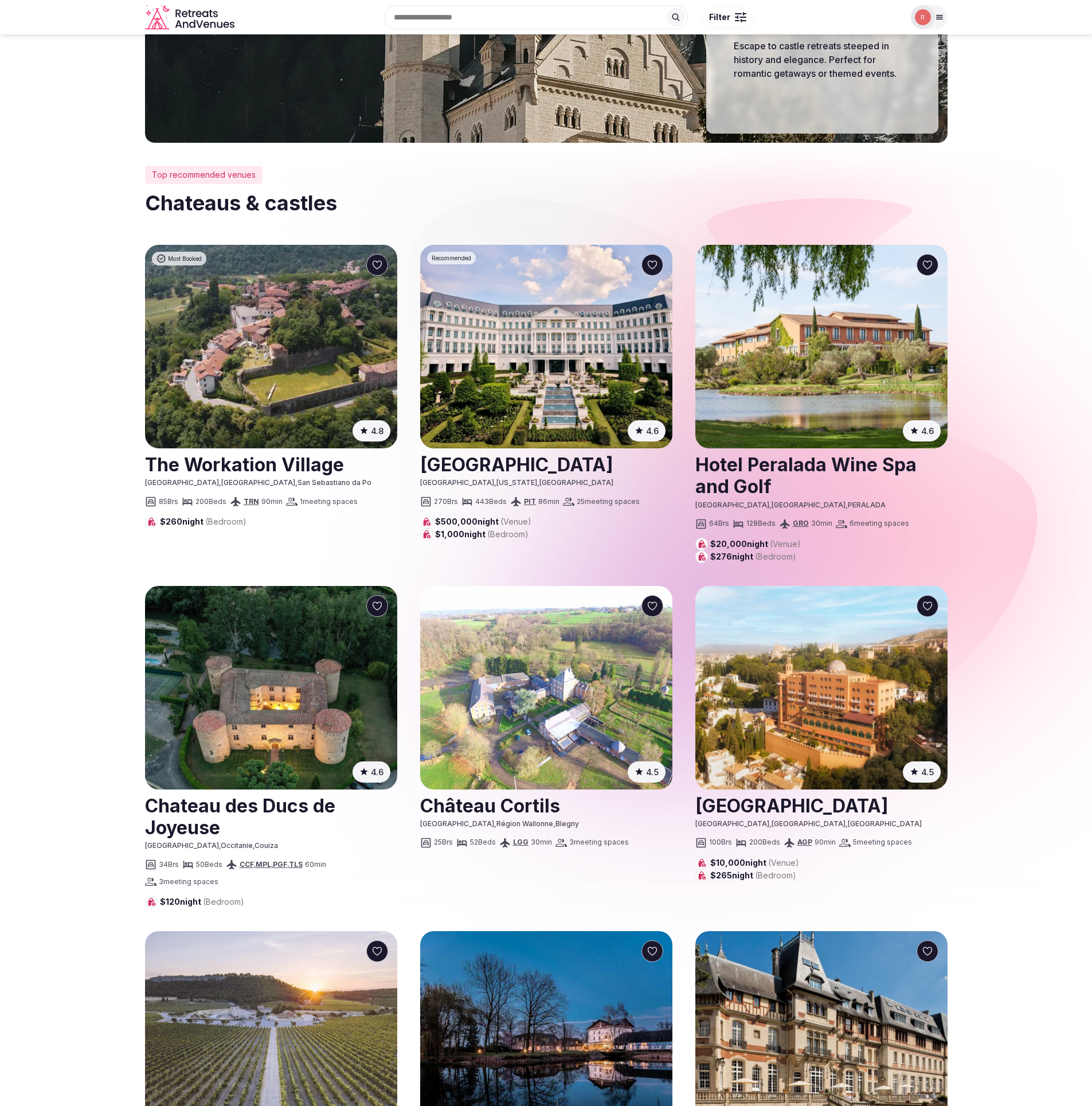
scroll to position [0, 0]
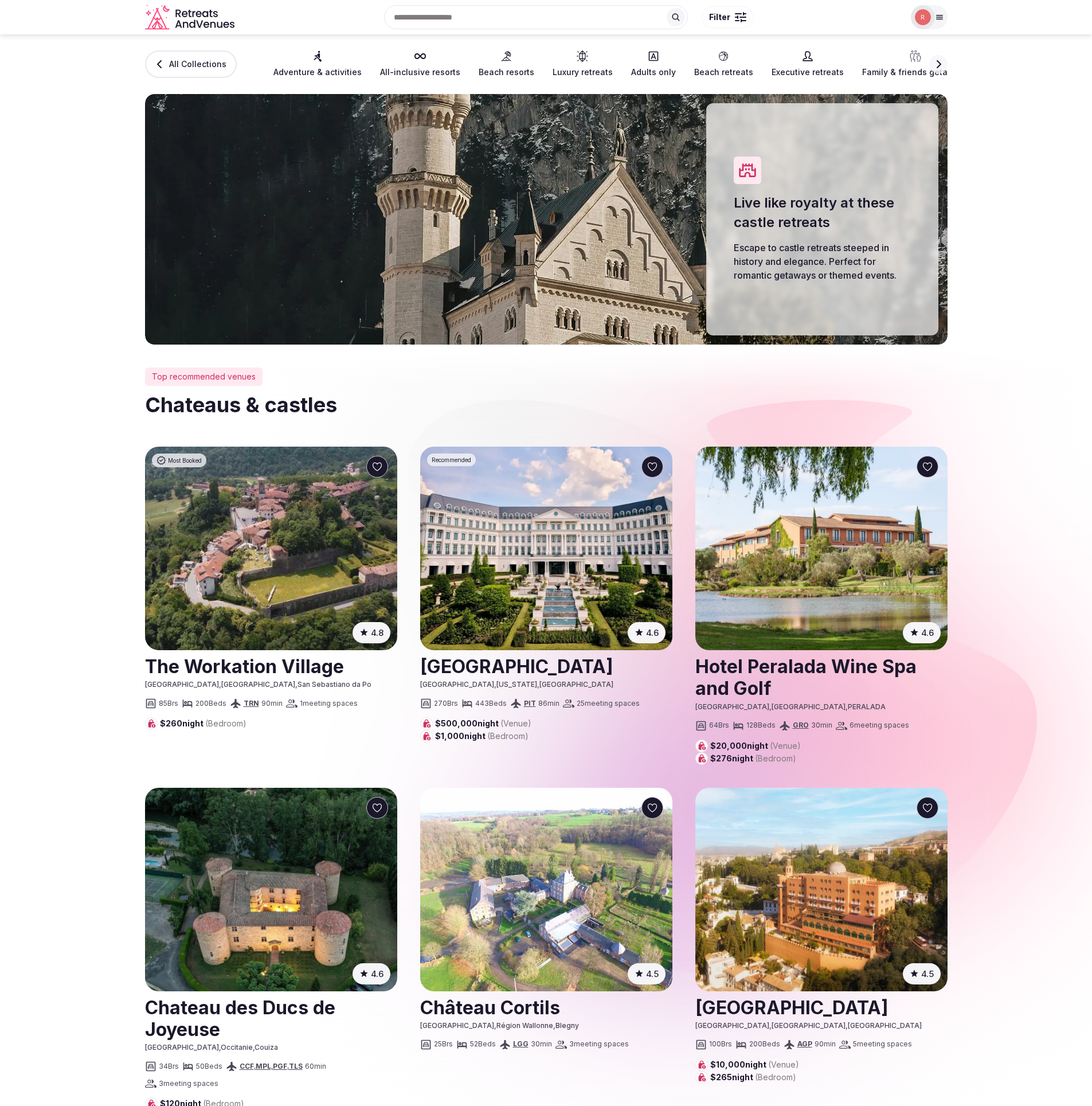
click at [1017, 513] on section "Top recommended venues Chateaus & castles 4.8 ( 198 ) Most Booked The Workation…" at bounding box center [546, 1057] width 1092 height 1426
